Goal: Navigation & Orientation: Find specific page/section

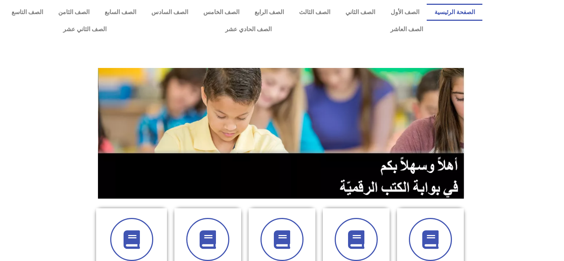
drag, startPoint x: 537, startPoint y: 1, endPoint x: 535, endPoint y: 75, distance: 73.1
click at [535, 75] on section at bounding box center [282, 133] width 564 height 142
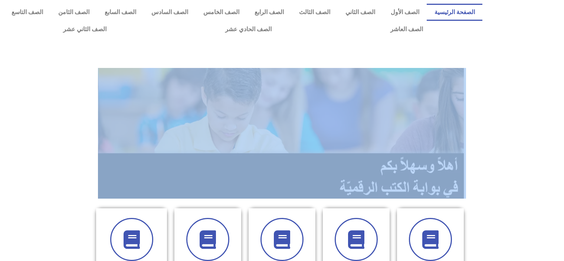
click at [535, 75] on section at bounding box center [282, 133] width 564 height 142
click at [144, 10] on link "الصف السابع" at bounding box center [120, 12] width 47 height 17
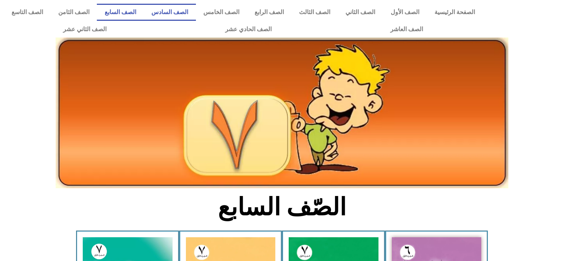
click at [194, 13] on link "الصف السادس" at bounding box center [170, 12] width 52 height 17
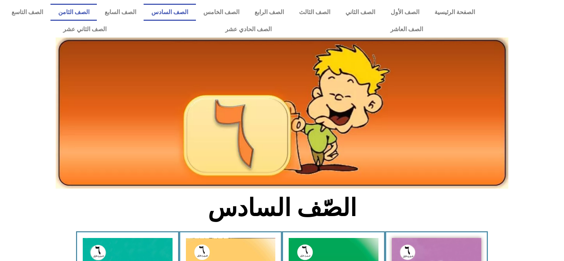
click at [97, 12] on link "الصف الثامن" at bounding box center [73, 12] width 46 height 17
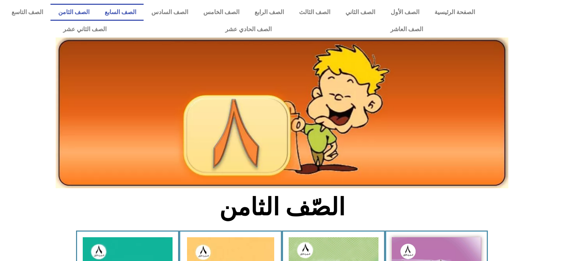
click at [144, 11] on link "الصف السابع" at bounding box center [120, 12] width 47 height 17
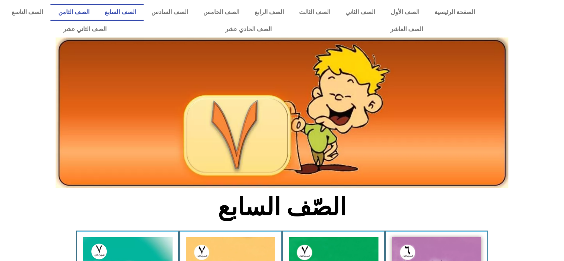
click at [97, 11] on link "الصف الثامن" at bounding box center [73, 12] width 46 height 17
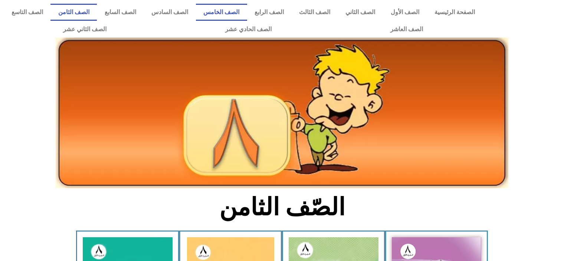
click at [237, 12] on link "الصف الخامس" at bounding box center [221, 12] width 51 height 17
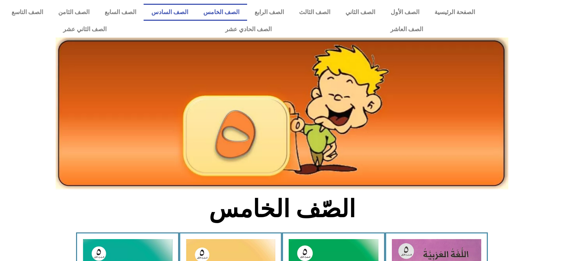
click at [196, 11] on link "الصف السادس" at bounding box center [170, 12] width 52 height 17
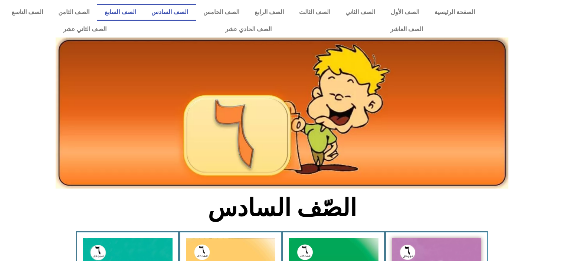
click at [144, 9] on link "الصف السابع" at bounding box center [120, 12] width 47 height 17
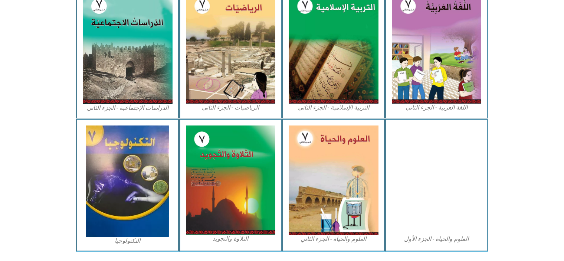
scroll to position [401, 0]
